Goal: Task Accomplishment & Management: Manage account settings

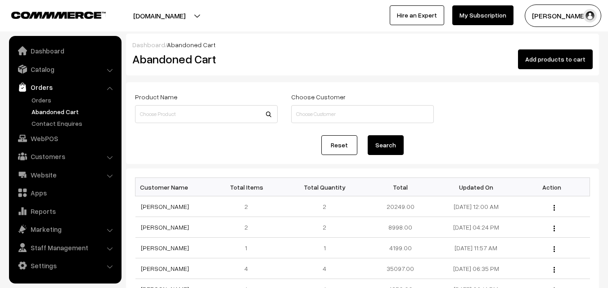
click at [48, 110] on link "Abandoned Cart" at bounding box center [73, 111] width 89 height 9
click at [42, 99] on link "Orders" at bounding box center [73, 99] width 89 height 9
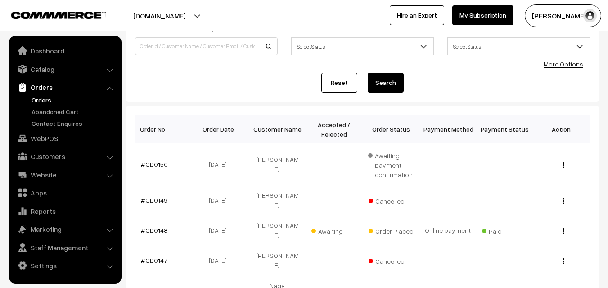
scroll to position [90, 0]
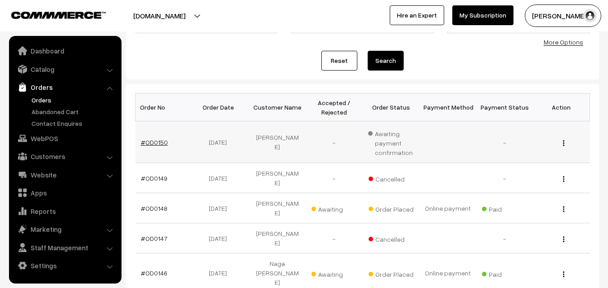
click at [153, 145] on link "#OD0150" at bounding box center [154, 143] width 27 height 8
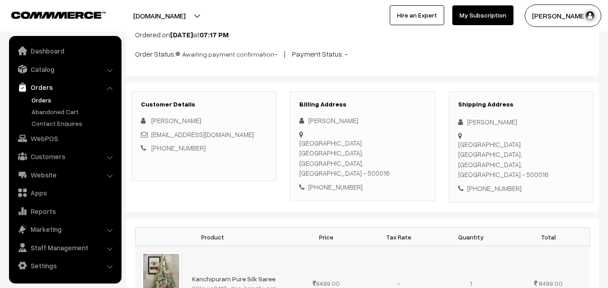
scroll to position [35, 0]
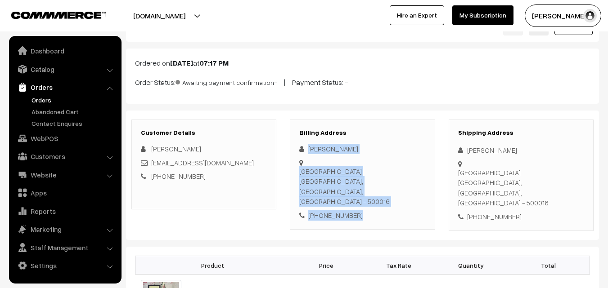
drag, startPoint x: 309, startPoint y: 148, endPoint x: 363, endPoint y: 185, distance: 65.6
click at [363, 185] on div "Rama rani Gurmurthy Colony Road, Suite Hyderabad, Telangana, India - 500016 +91…" at bounding box center [362, 182] width 126 height 76
click at [44, 111] on link "Abandoned Cart" at bounding box center [73, 111] width 89 height 9
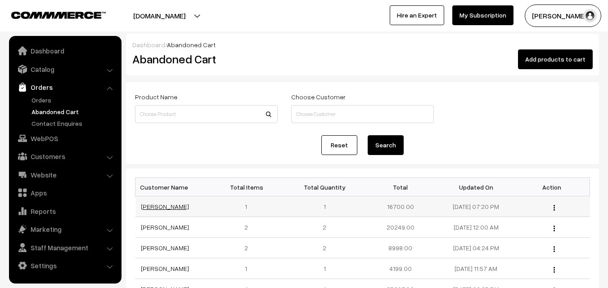
click at [161, 209] on link "Rama rani" at bounding box center [165, 207] width 48 height 8
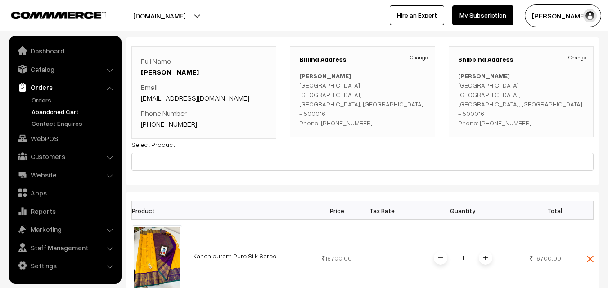
scroll to position [90, 0]
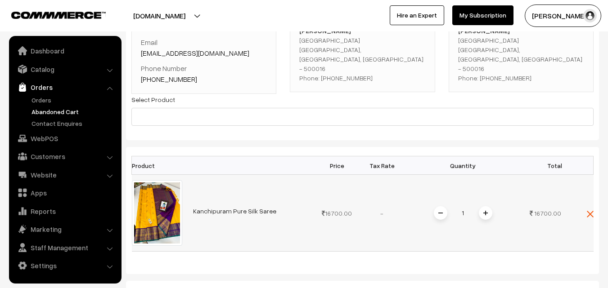
click at [214, 211] on link "Kanchipuram Pure Silk Saree" at bounding box center [234, 211] width 83 height 8
click at [45, 99] on link "Orders" at bounding box center [73, 99] width 89 height 9
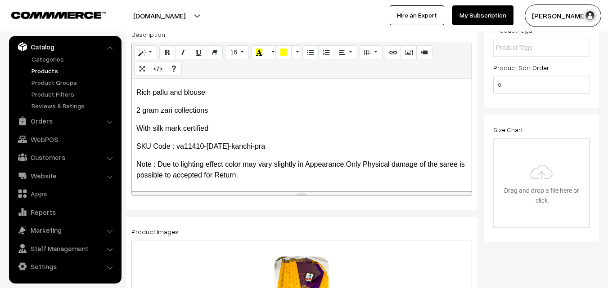
scroll to position [195, 0]
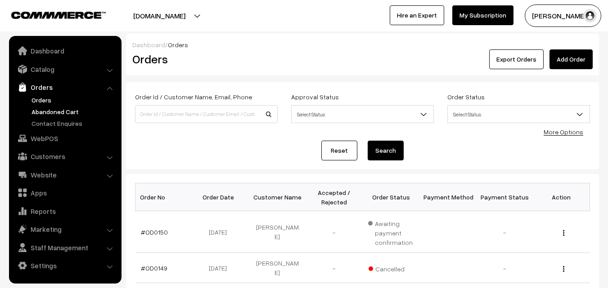
click at [46, 115] on link "Abandoned Cart" at bounding box center [73, 111] width 89 height 9
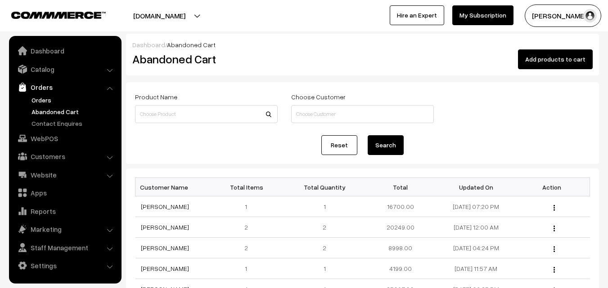
click at [40, 100] on link "Orders" at bounding box center [73, 99] width 89 height 9
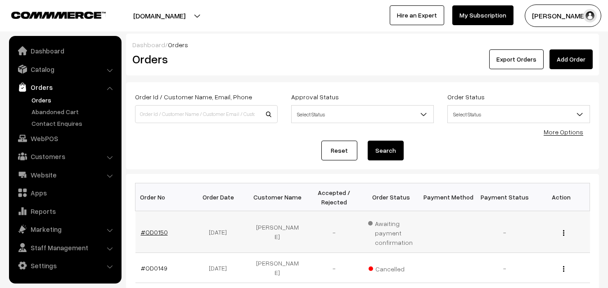
click at [157, 230] on link "#OD0150" at bounding box center [154, 232] width 27 height 8
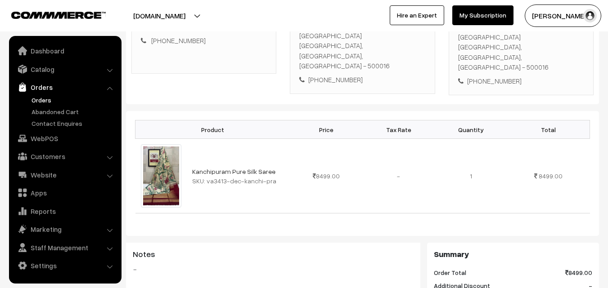
scroll to position [180, 0]
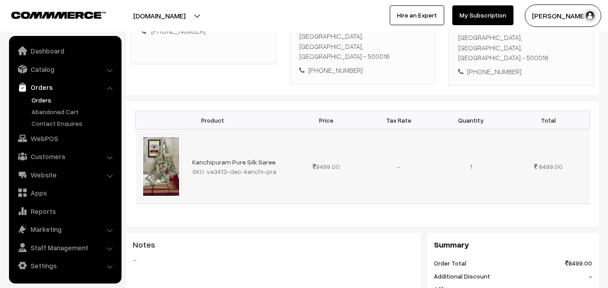
drag, startPoint x: 206, startPoint y: 148, endPoint x: 271, endPoint y: 150, distance: 65.7
click at [271, 167] on div "SKU: va3413-dec-kanchi-pra" at bounding box center [238, 171] width 93 height 9
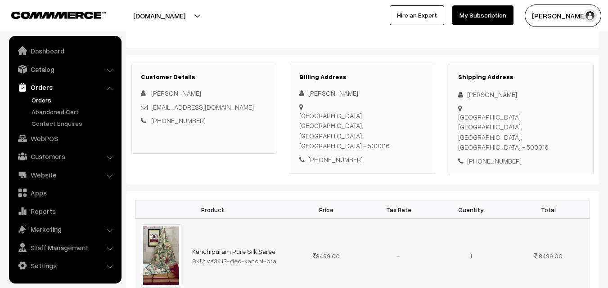
scroll to position [90, 0]
click at [45, 112] on link "Abandoned Cart" at bounding box center [73, 111] width 89 height 9
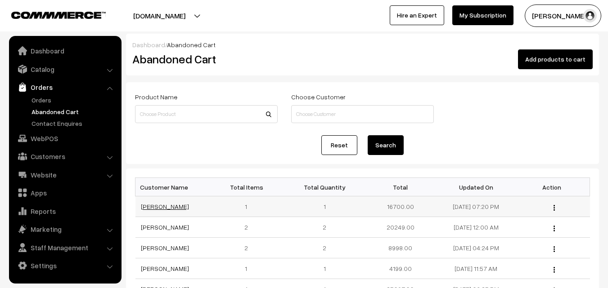
click at [148, 210] on link "[PERSON_NAME]" at bounding box center [165, 207] width 48 height 8
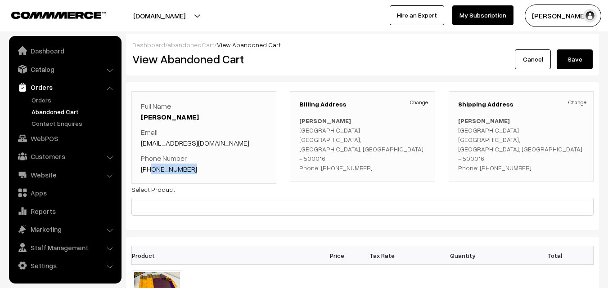
click at [151, 166] on p "Phone Number [PHONE_NUMBER]" at bounding box center [204, 164] width 126 height 22
click at [201, 171] on p "Phone Number [PHONE_NUMBER]" at bounding box center [204, 164] width 126 height 22
drag, startPoint x: 191, startPoint y: 170, endPoint x: 152, endPoint y: 169, distance: 38.7
click at [152, 169] on p "Phone Number [PHONE_NUMBER]" at bounding box center [204, 164] width 126 height 22
copy link "9949582679"
